Goal: Task Accomplishment & Management: Manage account settings

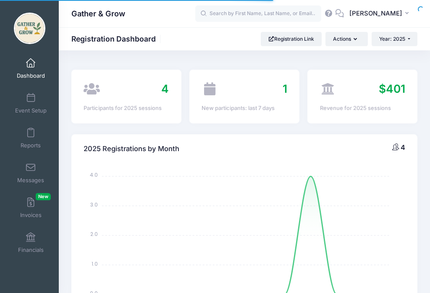
select select
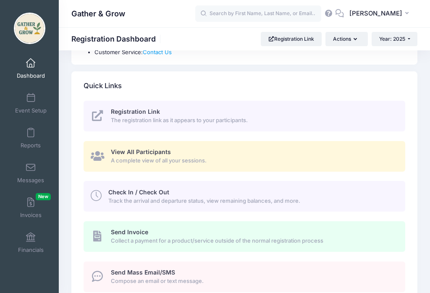
scroll to position [340, 0]
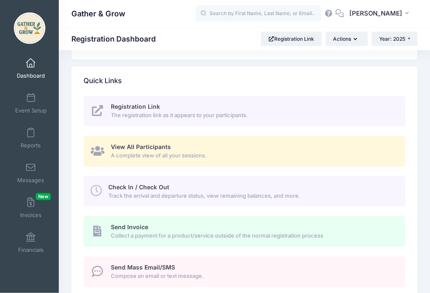
click at [327, 192] on span "Track the arrival and departure status, view remaining balances, and more." at bounding box center [251, 196] width 287 height 8
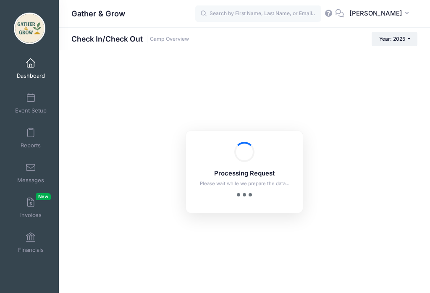
checkbox input "true"
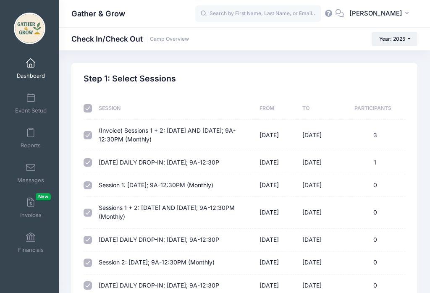
click at [91, 110] on input "checkbox" at bounding box center [88, 108] width 8 height 8
checkbox input "false"
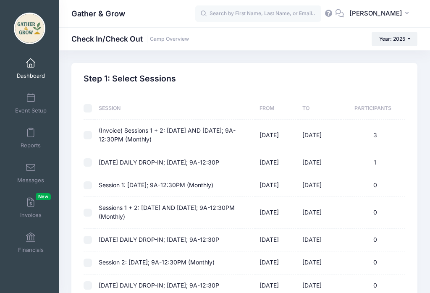
checkbox input "false"
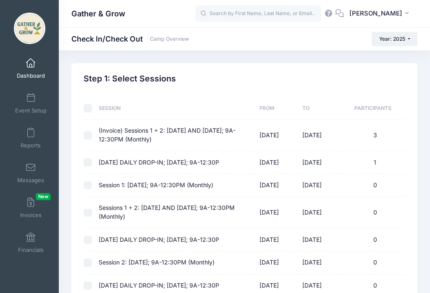
checkbox input "false"
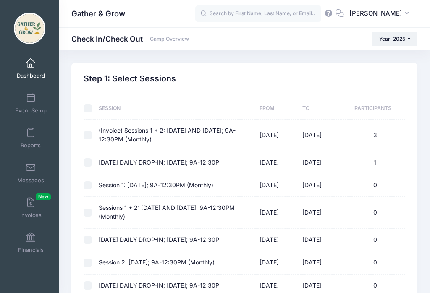
checkbox input "false"
click at [89, 133] on input "checkbox" at bounding box center [88, 135] width 8 height 8
checkbox input "true"
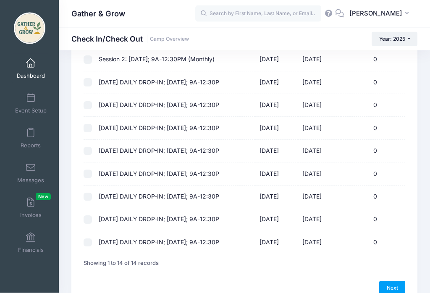
scroll to position [235, 0]
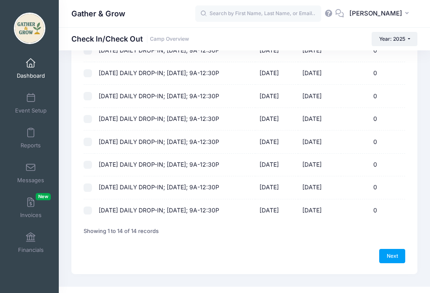
click at [388, 254] on link "Next" at bounding box center [392, 256] width 26 height 14
select select "10"
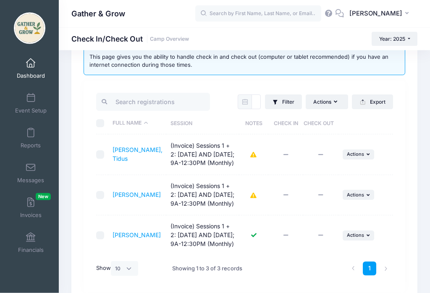
scroll to position [46, 0]
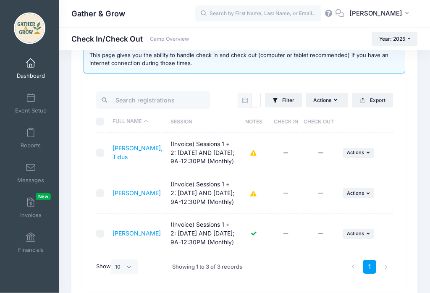
click at [209, 209] on td "(Invoice) Sessions 1 + 2: [DATE] AND [DATE]; 9A-12:30PM (Monthly)" at bounding box center [202, 194] width 73 height 40
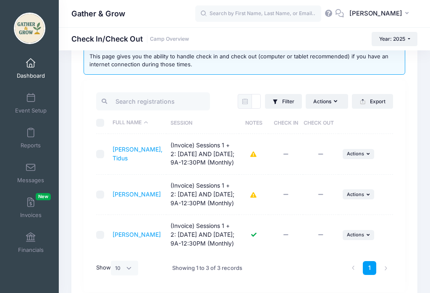
click at [102, 154] on input "checkbox" at bounding box center [100, 154] width 8 height 8
checkbox input "true"
click at [362, 155] on span "Actions" at bounding box center [355, 154] width 17 height 6
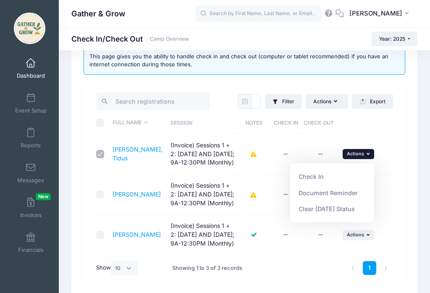
click at [310, 174] on link "Check In" at bounding box center [332, 177] width 76 height 16
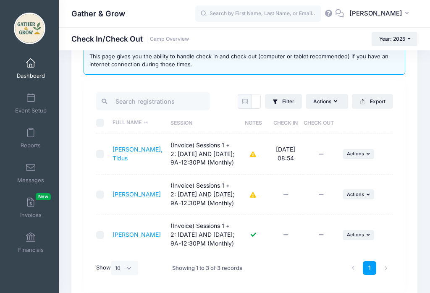
click at [97, 199] on input "checkbox" at bounding box center [100, 195] width 8 height 8
click at [97, 200] on td at bounding box center [102, 195] width 12 height 40
click at [98, 199] on input "checkbox" at bounding box center [100, 195] width 8 height 8
click at [97, 215] on td at bounding box center [102, 195] width 12 height 40
click at [102, 199] on input "checkbox" at bounding box center [100, 195] width 8 height 8
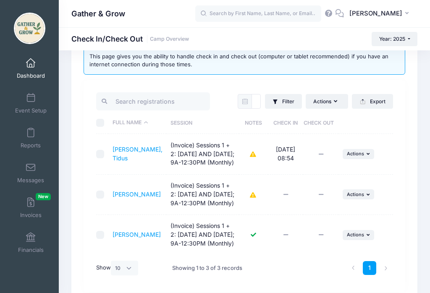
checkbox input "true"
click at [372, 199] on td "... Actions Check In Payment Reminder Document Reminder Enter Payment Clear Tod…" at bounding box center [365, 195] width 55 height 40
click at [361, 197] on span "Actions" at bounding box center [355, 194] width 17 height 6
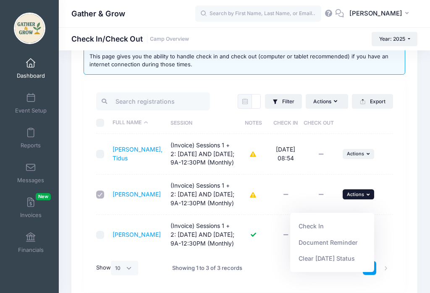
click at [318, 225] on link "Check In" at bounding box center [332, 226] width 76 height 16
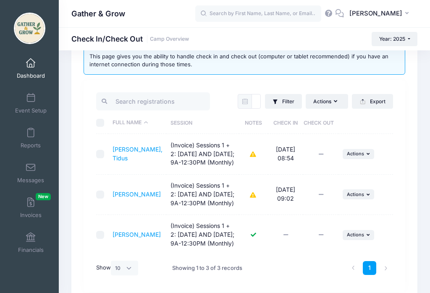
click at [140, 237] on td "Shayler, Maren (Invoice) Sessions 1 + 2: Monday AND Wednesday; 9A-12:30PM (Mont…" at bounding box center [137, 235] width 58 height 40
click at [102, 239] on input "checkbox" at bounding box center [100, 235] width 8 height 8
checkbox input "true"
click at [367, 240] on button "... Actions" at bounding box center [359, 235] width 32 height 10
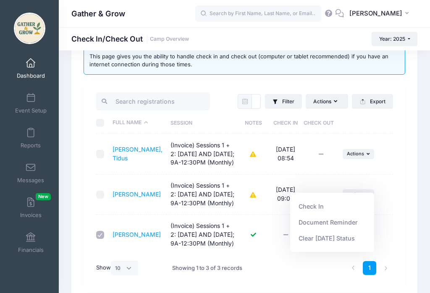
click at [319, 213] on link "Check In" at bounding box center [332, 206] width 76 height 16
